Goal: Transaction & Acquisition: Purchase product/service

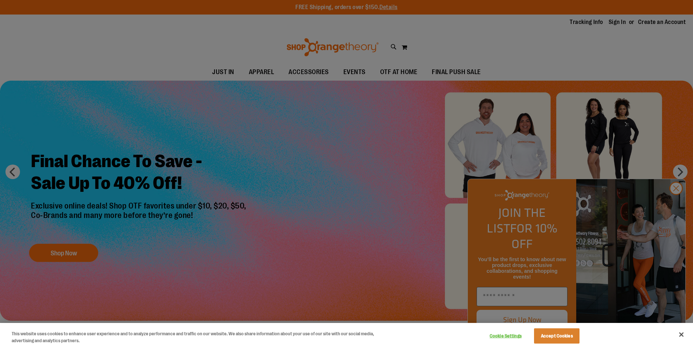
click at [677, 206] on div at bounding box center [346, 174] width 693 height 348
click at [674, 202] on div at bounding box center [346, 174] width 693 height 348
click at [679, 208] on div at bounding box center [346, 174] width 693 height 348
click at [681, 336] on button "Close" at bounding box center [681, 335] width 16 height 16
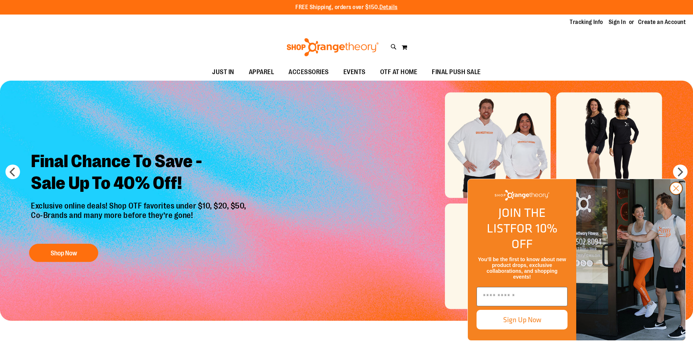
click at [676, 195] on circle "Close dialog" at bounding box center [676, 189] width 12 height 12
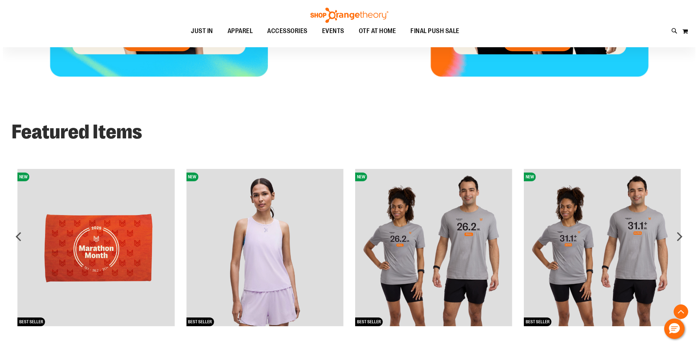
scroll to position [523, 0]
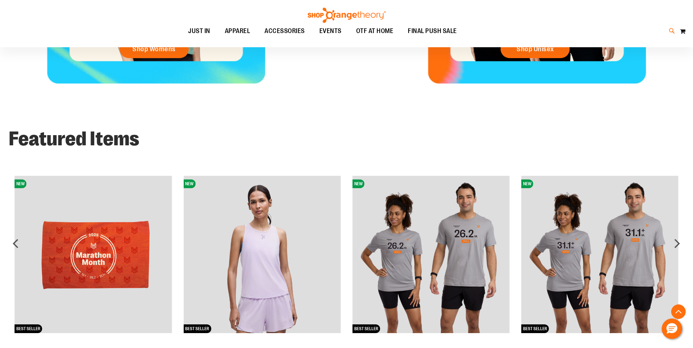
click at [670, 29] on icon at bounding box center [672, 31] width 6 height 8
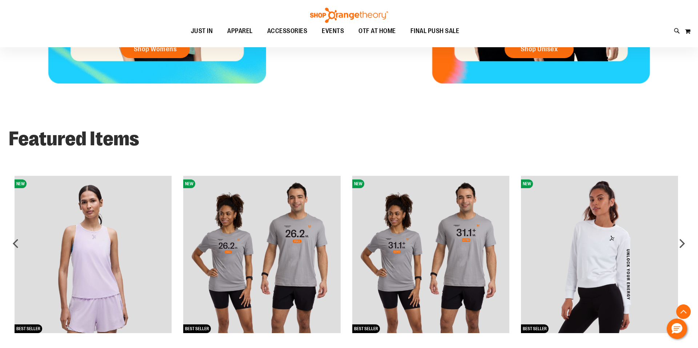
click at [158, 39] on input "Search" at bounding box center [349, 41] width 554 height 24
click at [167, 103] on span "E-GIFT CARD (Valid ONLY for [DOMAIN_NAME])" at bounding box center [173, 102] width 104 height 6
type input "*********"
